Goal: Communication & Community: Answer question/provide support

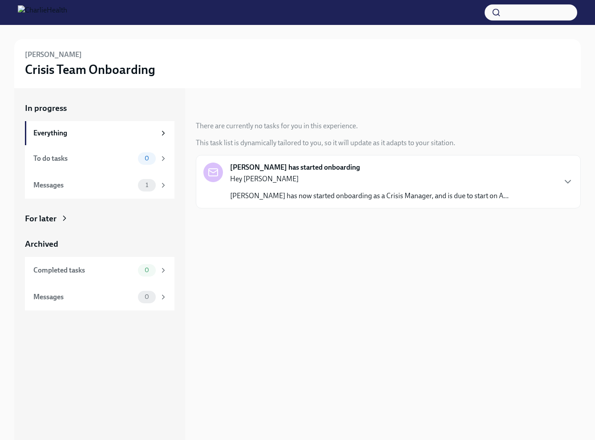
click at [280, 175] on p "Hey [PERSON_NAME]" at bounding box center [369, 179] width 279 height 10
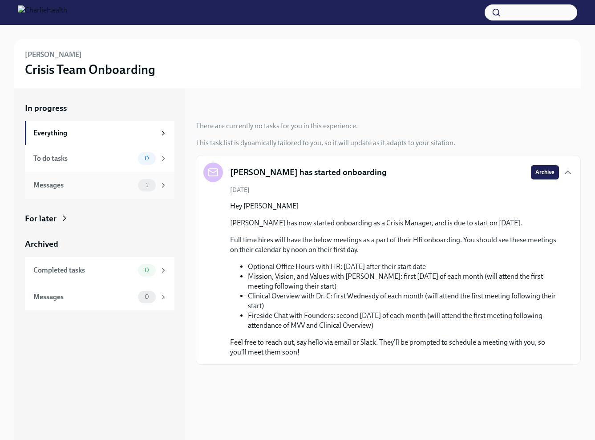
click at [67, 184] on div "Messages" at bounding box center [83, 185] width 101 height 10
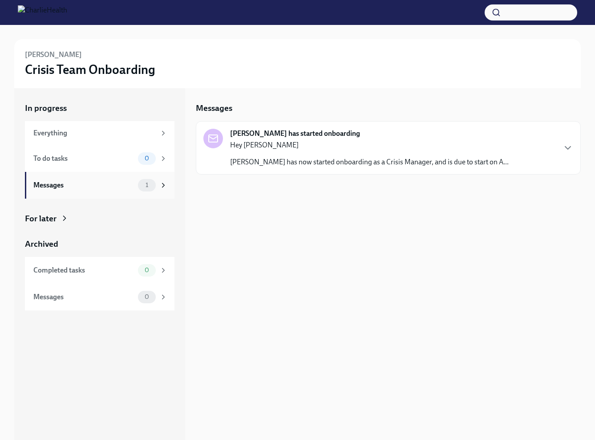
click at [162, 191] on div "1" at bounding box center [152, 185] width 29 height 12
click at [348, 155] on div "Hey [PERSON_NAME] has now started onboarding as a Crisis Manager, and is due to…" at bounding box center [369, 153] width 279 height 27
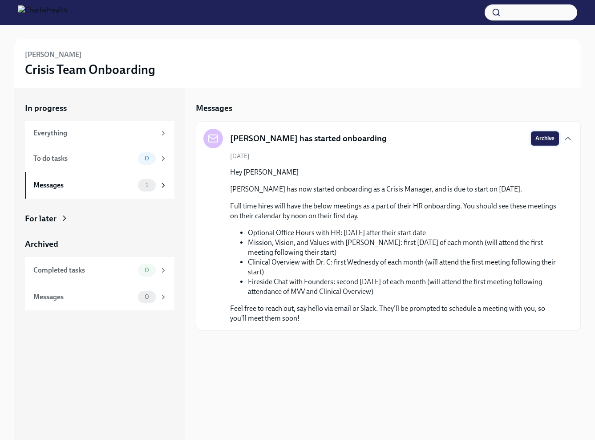
click at [546, 142] on span "Archive" at bounding box center [545, 138] width 19 height 9
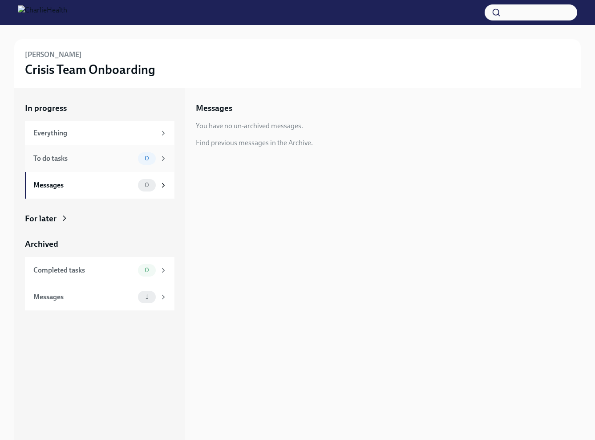
click at [82, 155] on div "To do tasks" at bounding box center [83, 159] width 101 height 10
click at [78, 133] on div "Everything" at bounding box center [94, 133] width 122 height 10
